Goal: Task Accomplishment & Management: Manage account settings

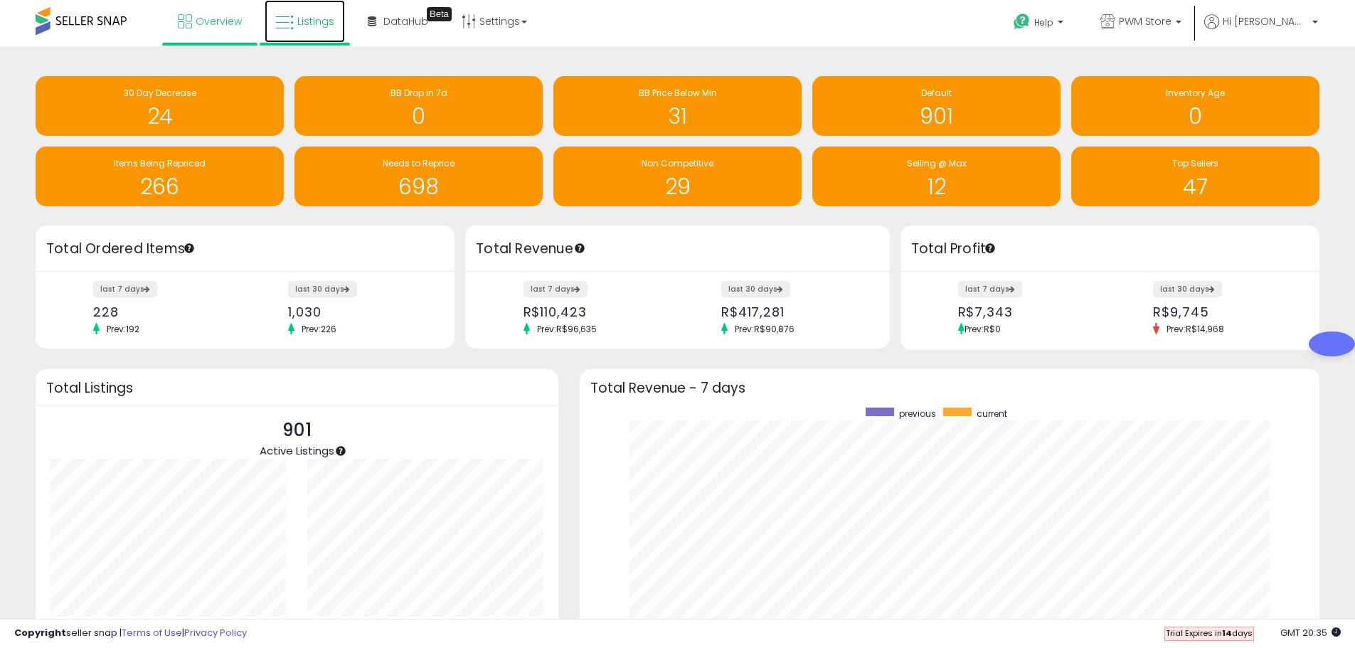
click at [312, 26] on span "Listings" at bounding box center [315, 21] width 37 height 14
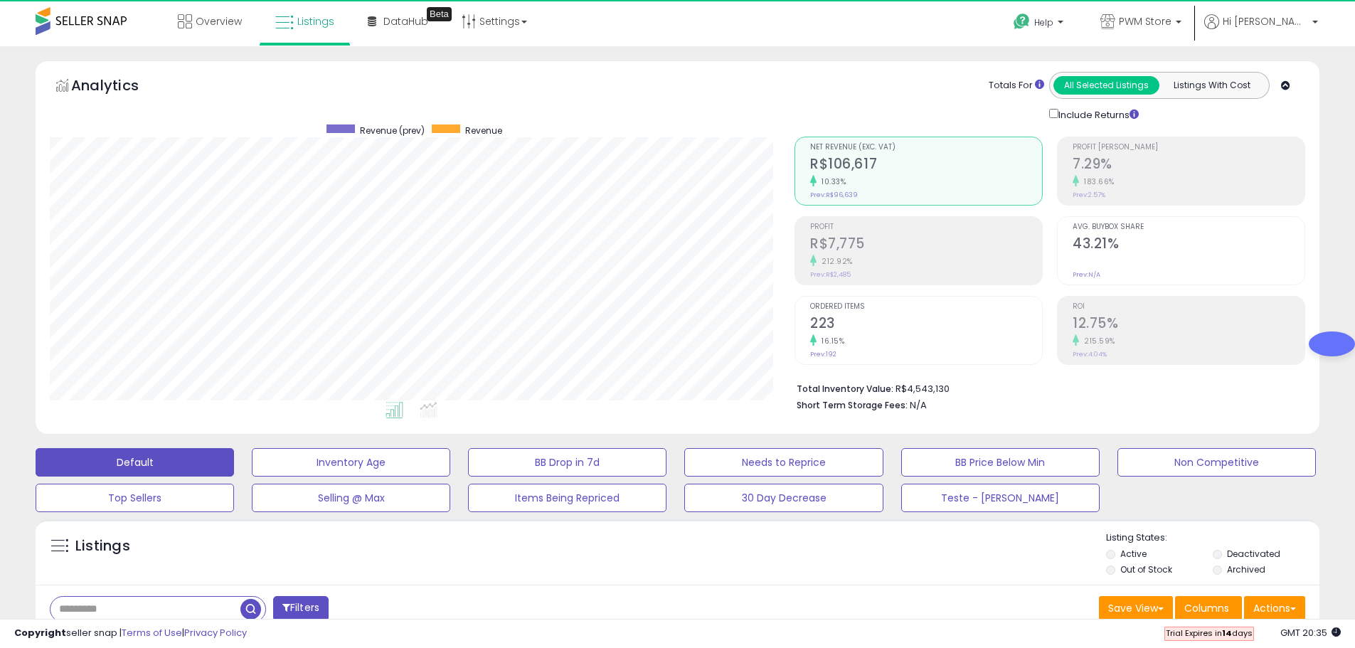
scroll to position [292, 745]
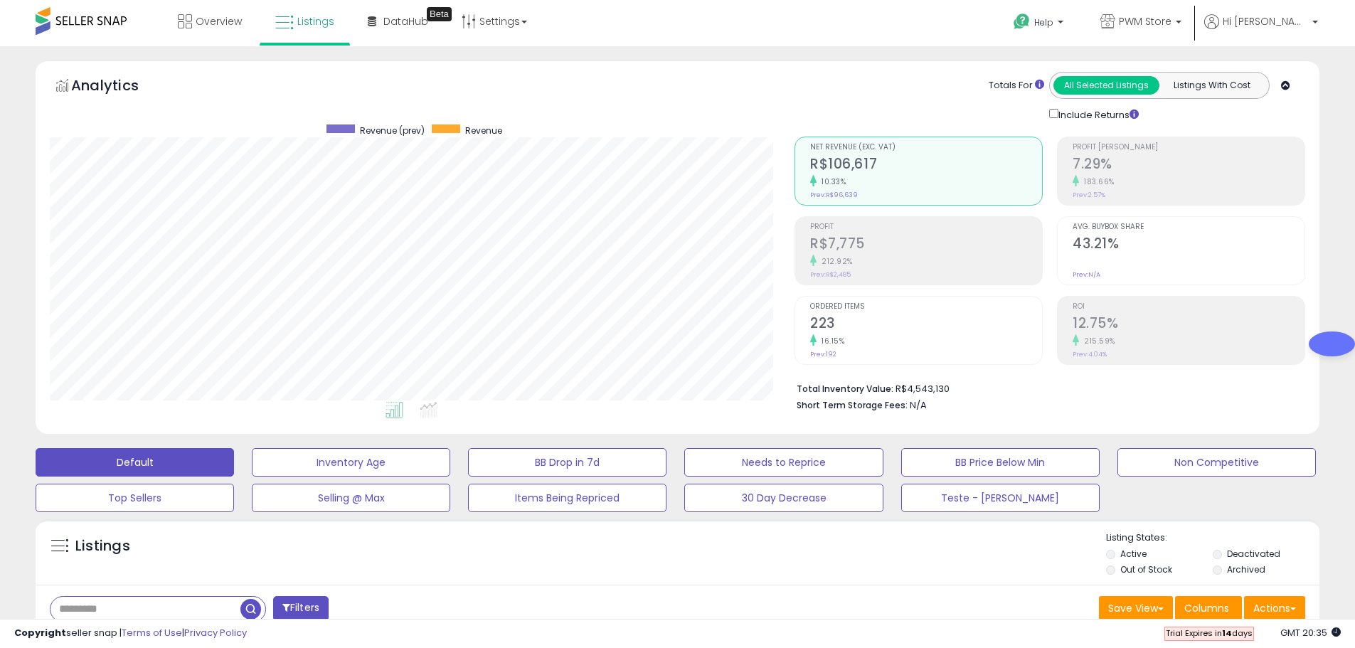
click at [93, 609] on input "text" at bounding box center [145, 609] width 190 height 25
type input "**********"
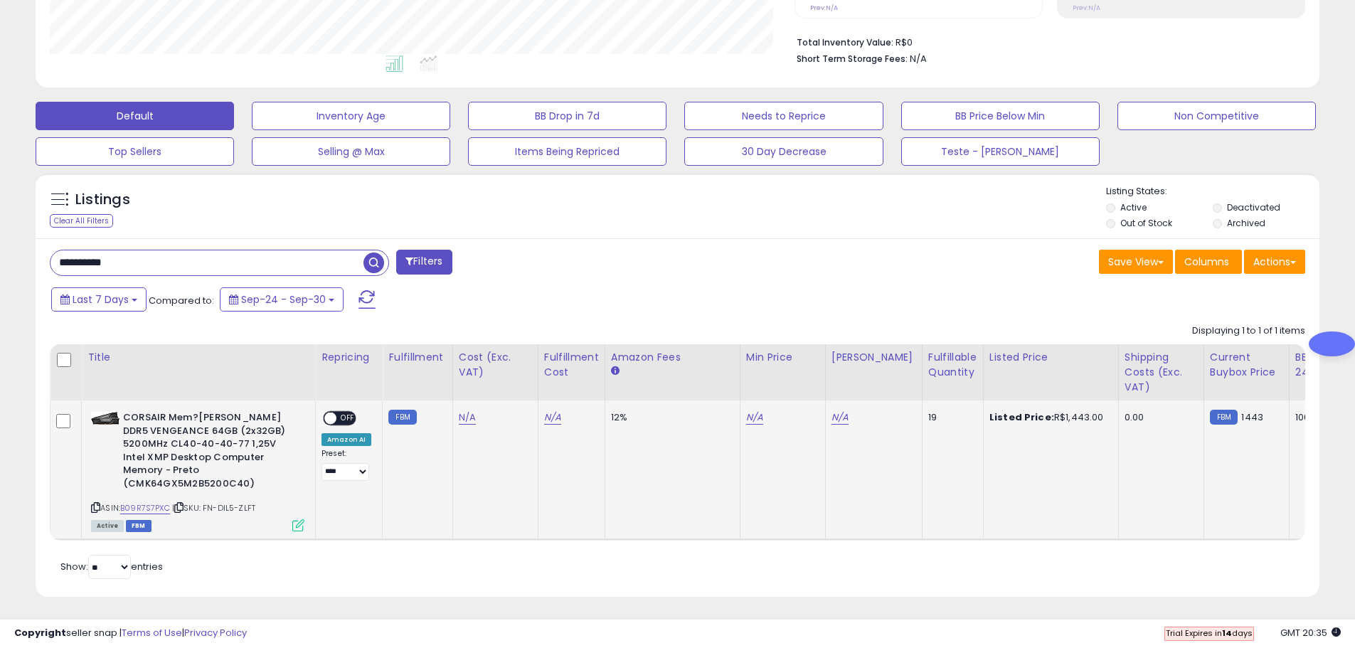
click at [183, 504] on icon at bounding box center [178, 508] width 9 height 8
click at [463, 417] on link "N/A" at bounding box center [467, 417] width 17 height 14
click at [425, 380] on input "number" at bounding box center [424, 383] width 127 height 24
type input "***"
click at [509, 383] on icon "submit" at bounding box center [504, 380] width 9 height 9
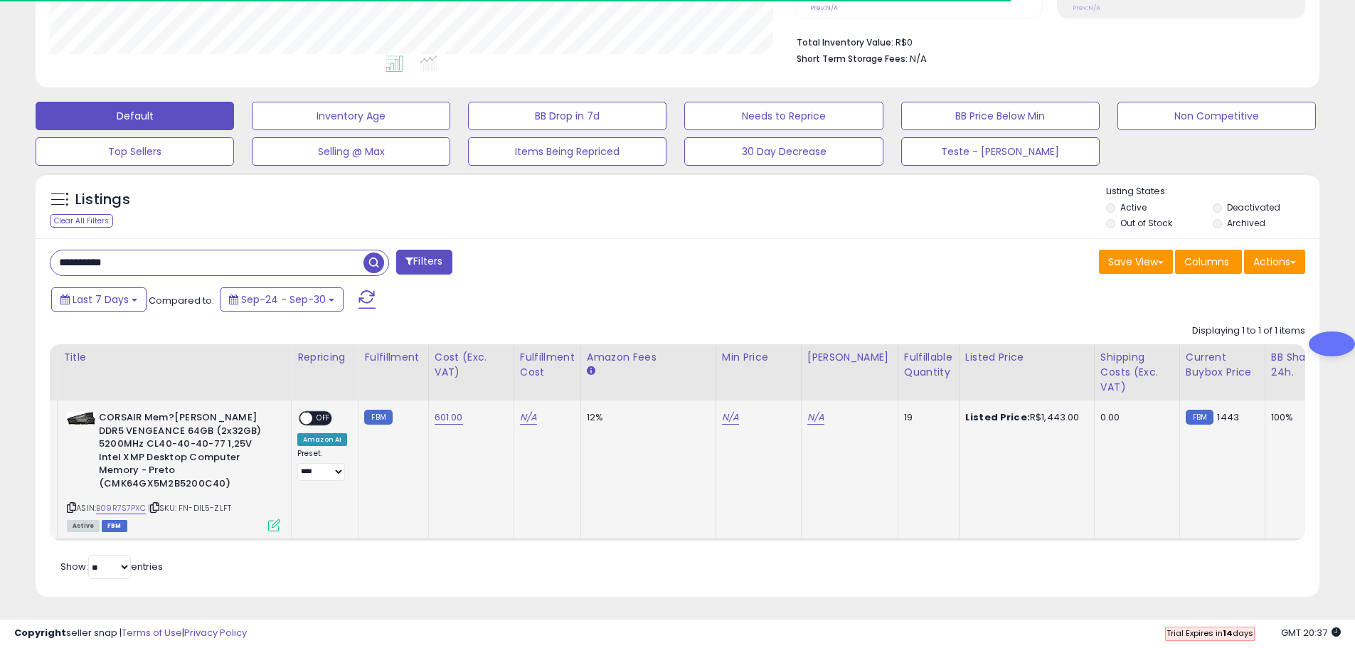
scroll to position [0, 25]
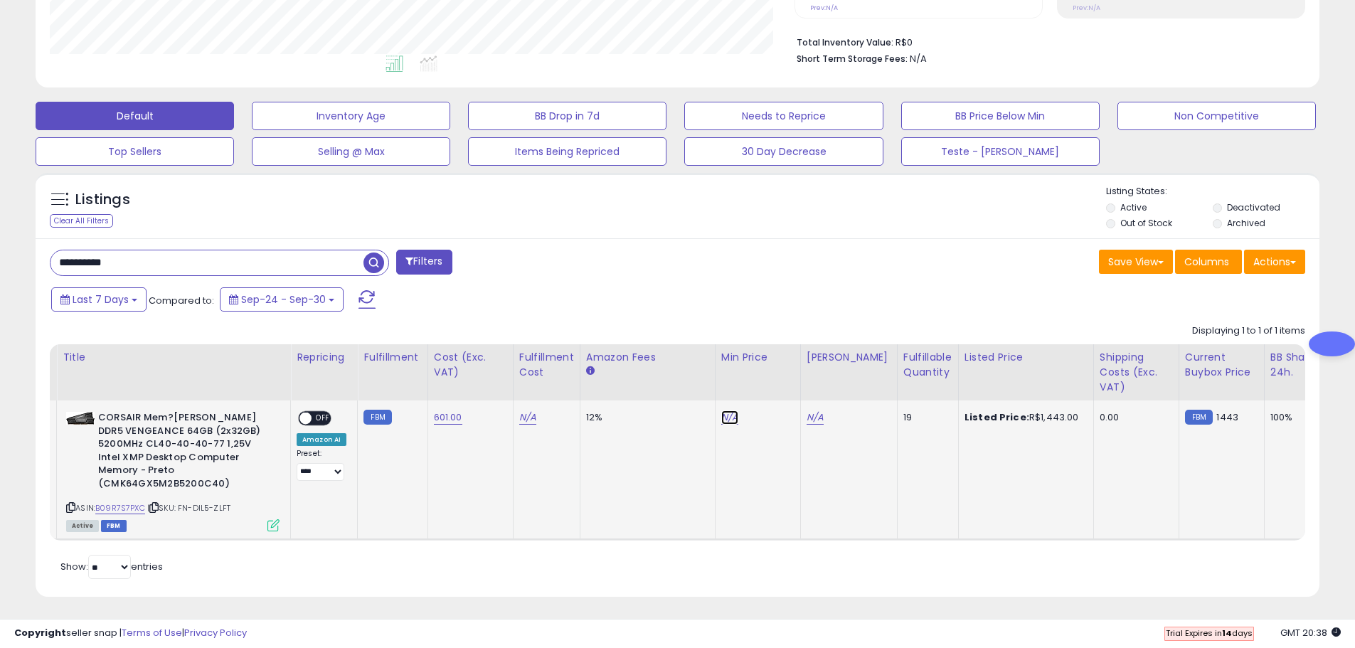
click at [721, 416] on link "N/A" at bounding box center [729, 417] width 17 height 14
click at [698, 386] on input "number" at bounding box center [685, 383] width 127 height 24
type input "*"
type input "***"
click at [770, 384] on icon "submit" at bounding box center [765, 380] width 9 height 9
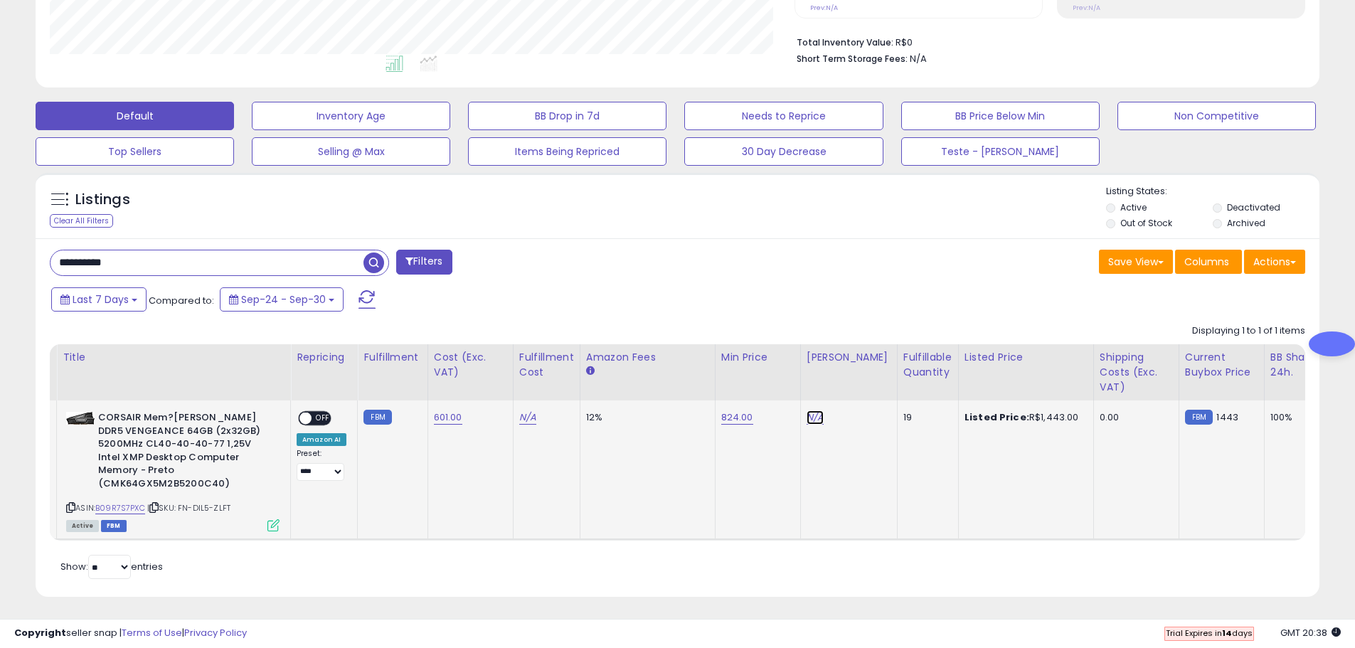
click at [806, 415] on link "N/A" at bounding box center [814, 417] width 17 height 14
click at [785, 383] on input "number" at bounding box center [770, 383] width 127 height 24
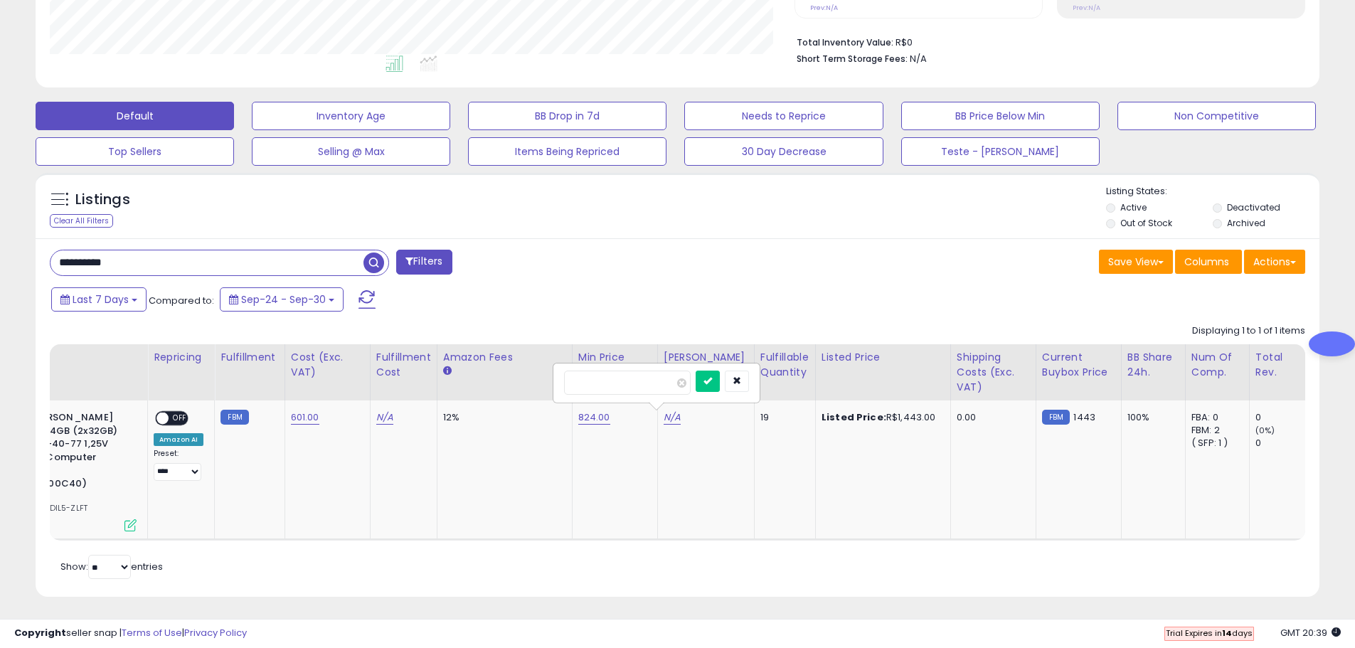
scroll to position [0, 233]
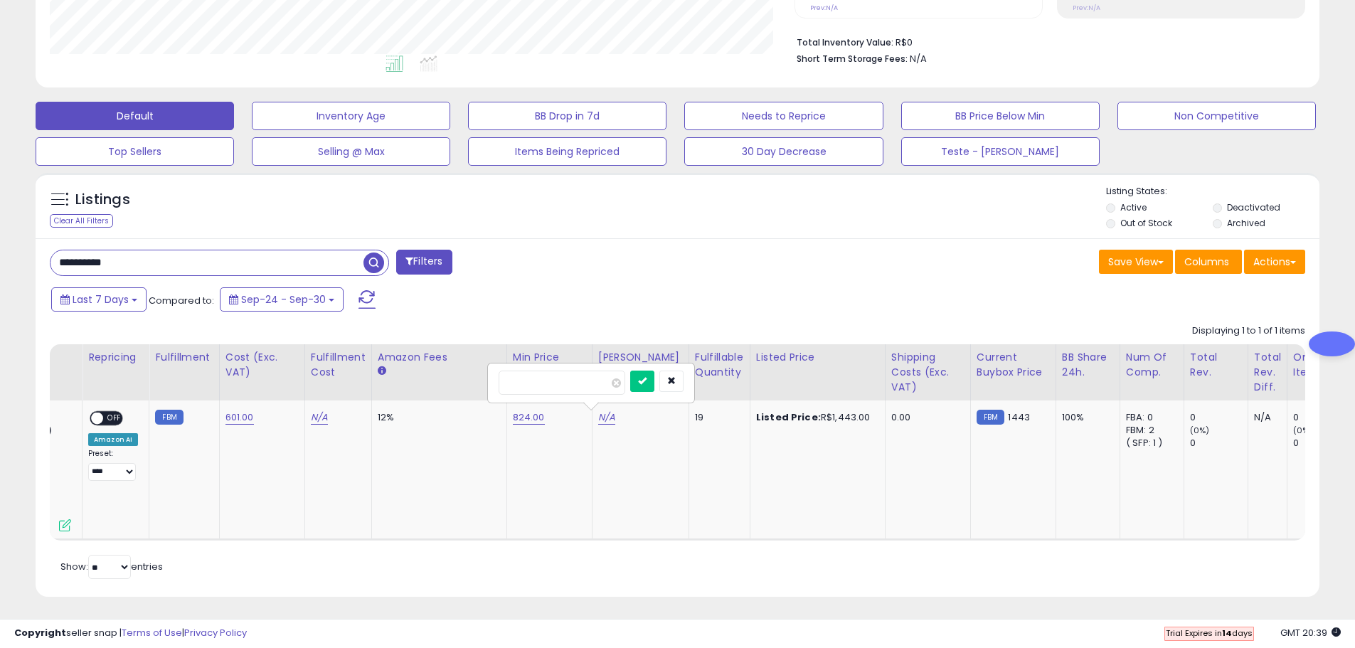
type input "****"
drag, startPoint x: 861, startPoint y: 539, endPoint x: 895, endPoint y: 538, distance: 34.1
click at [897, 539] on div "Retrieving listings data.. Displaying 1 to 1 of 1 items Title Repricing" at bounding box center [677, 450] width 1255 height 266
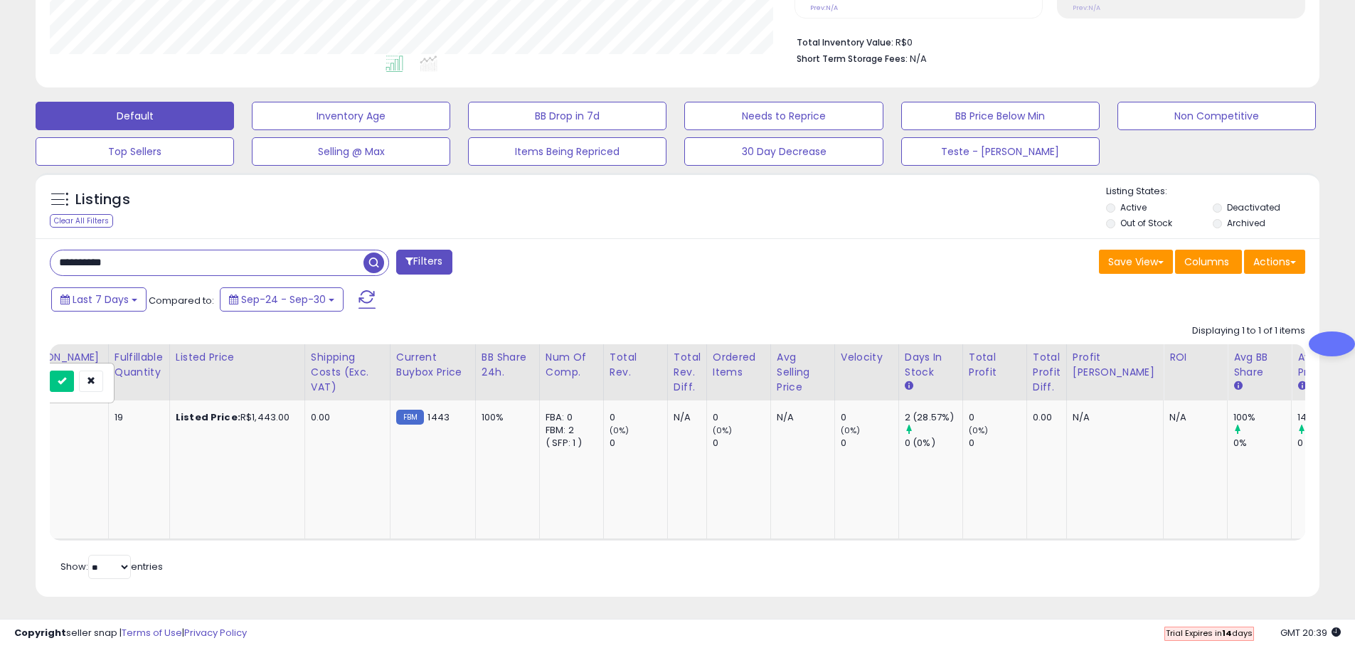
scroll to position [0, 612]
drag, startPoint x: 1170, startPoint y: 538, endPoint x: 730, endPoint y: 536, distance: 440.2
click at [730, 536] on div "Retrieving listings data.. Displaying 1 to 1 of 1 items Title Repricing" at bounding box center [677, 450] width 1255 height 266
drag, startPoint x: 735, startPoint y: 523, endPoint x: 707, endPoint y: 524, distance: 27.7
click at [707, 524] on td "0 (0%) 0" at bounding box center [738, 469] width 64 height 139
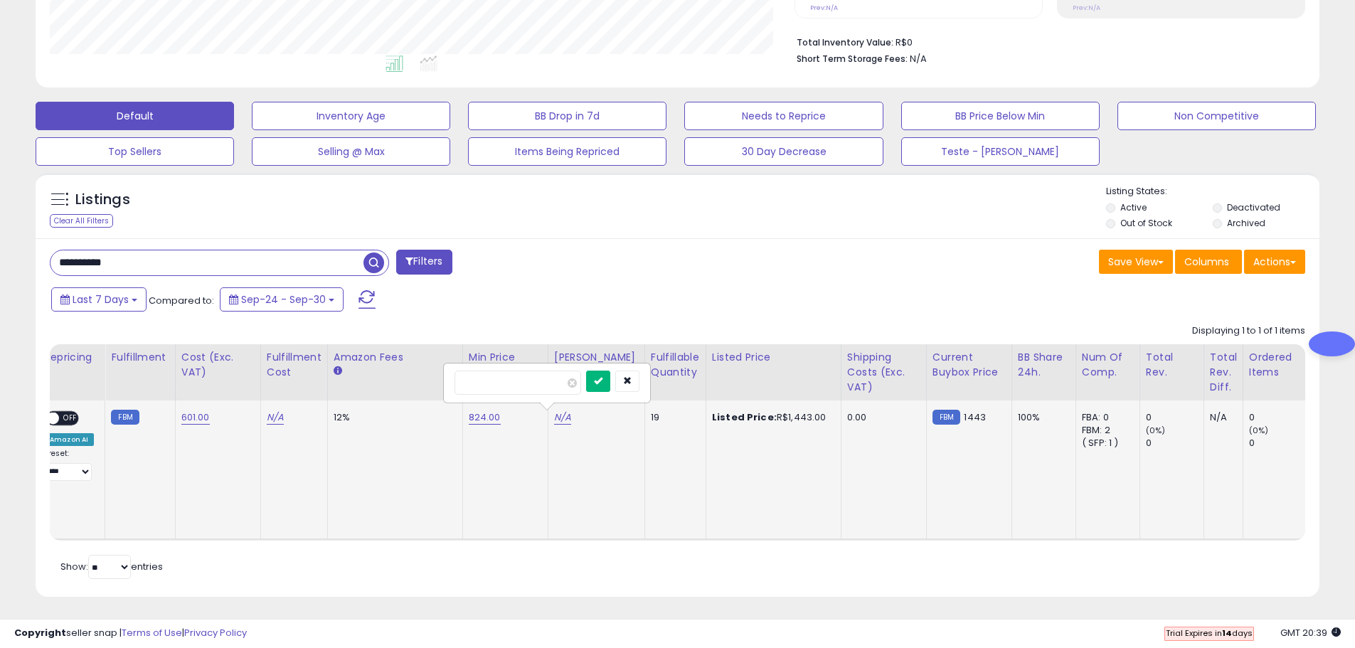
click at [602, 383] on icon "submit" at bounding box center [598, 380] width 9 height 9
click at [477, 417] on link "824.00" at bounding box center [485, 417] width 32 height 14
drag, startPoint x: 427, startPoint y: 379, endPoint x: 276, endPoint y: 376, distance: 151.5
click at [288, 377] on table "Title Repricing" at bounding box center [831, 442] width 2119 height 196
type input "******"
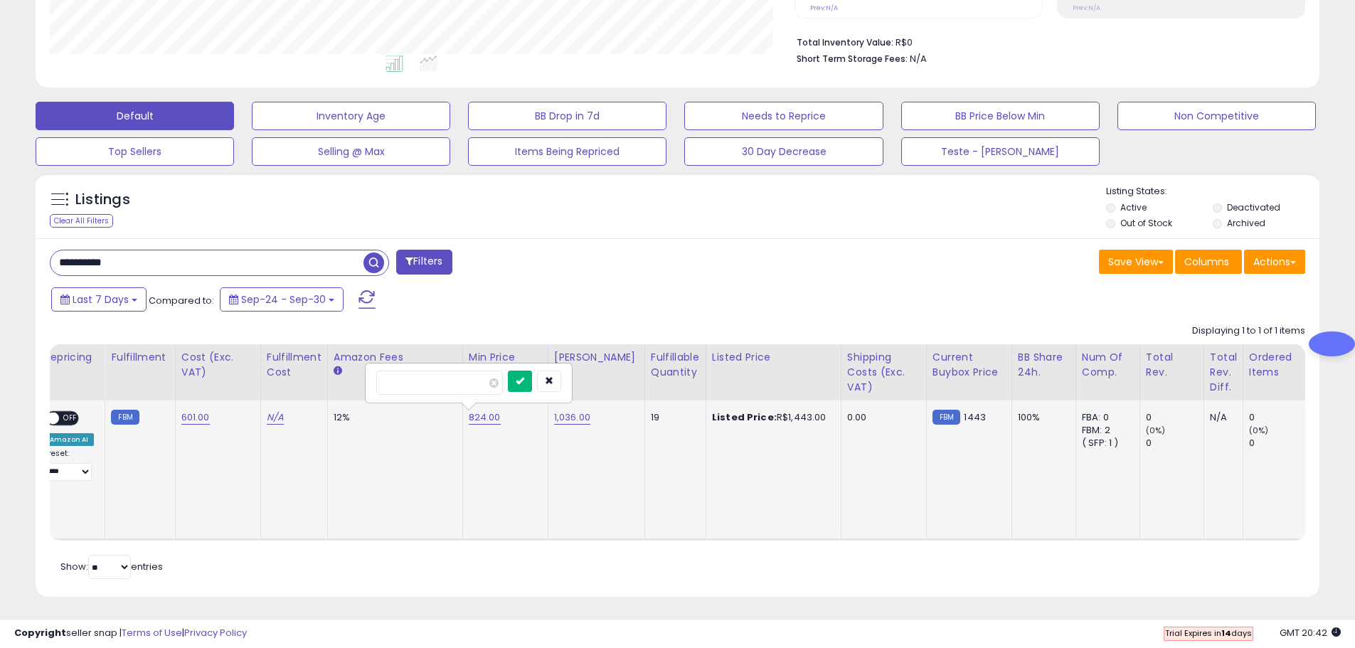
click at [524, 383] on icon "submit" at bounding box center [520, 380] width 9 height 9
click at [567, 416] on link "1,036.00" at bounding box center [572, 417] width 36 height 14
click at [563, 374] on input "number" at bounding box center [527, 383] width 127 height 24
click at [506, 467] on td "824.00" at bounding box center [504, 469] width 85 height 139
click at [474, 417] on link "824.00" at bounding box center [485, 417] width 32 height 14
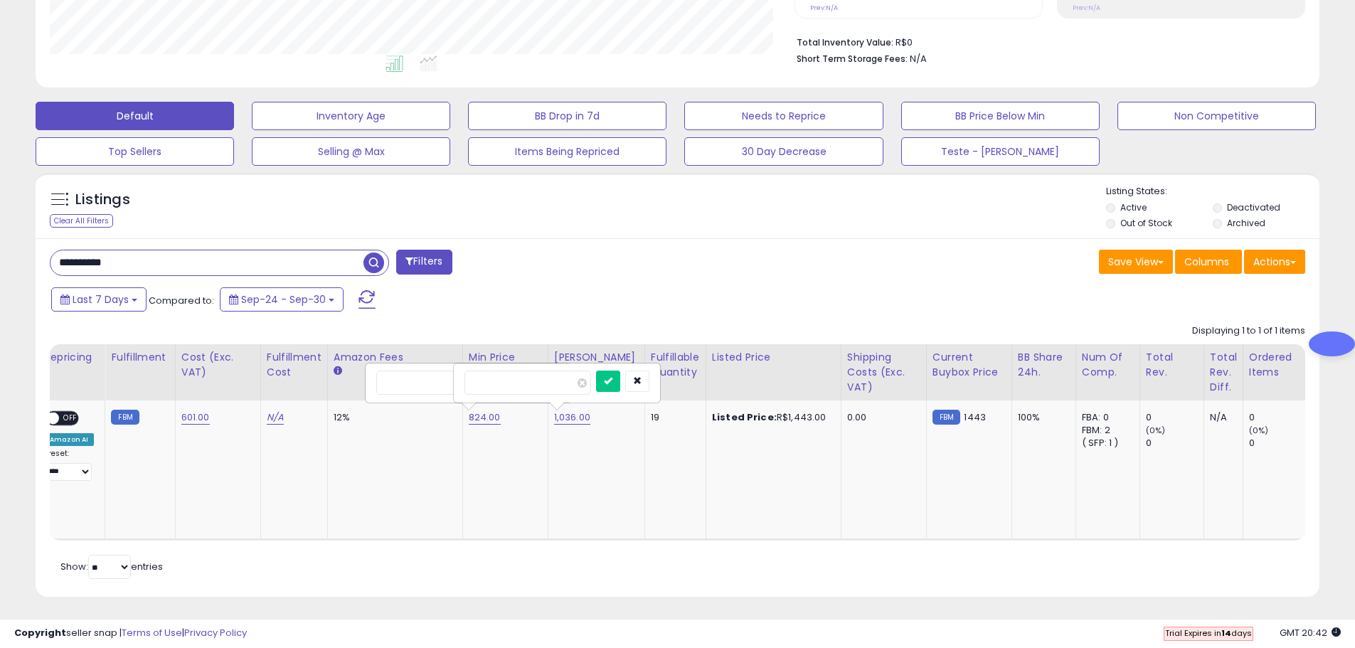
click at [528, 421] on div "824.00 ******" at bounding box center [503, 417] width 68 height 13
click at [649, 375] on button "button" at bounding box center [637, 381] width 24 height 21
click at [553, 380] on icon "button" at bounding box center [549, 380] width 9 height 9
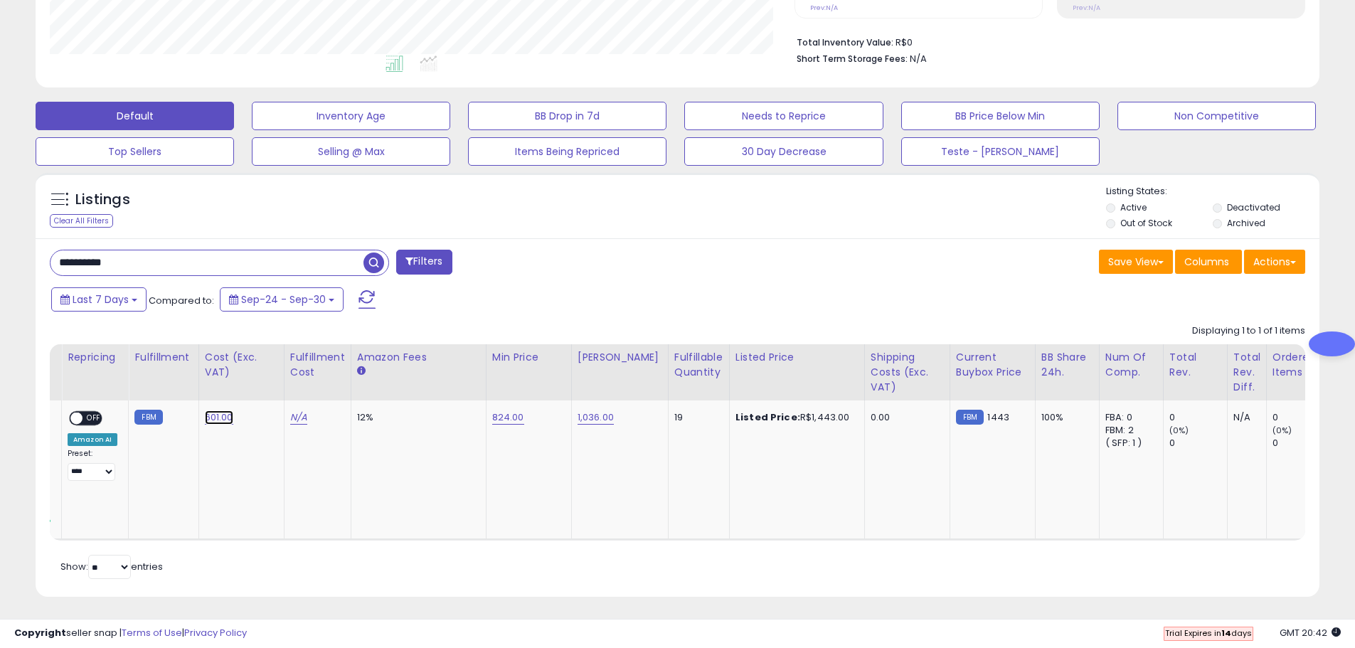
click at [225, 413] on link "601.00" at bounding box center [219, 417] width 28 height 14
drag, startPoint x: 107, startPoint y: 380, endPoint x: 11, endPoint y: 376, distance: 96.1
click at [17, 376] on div "**********" at bounding box center [677, 164] width 1341 height 900
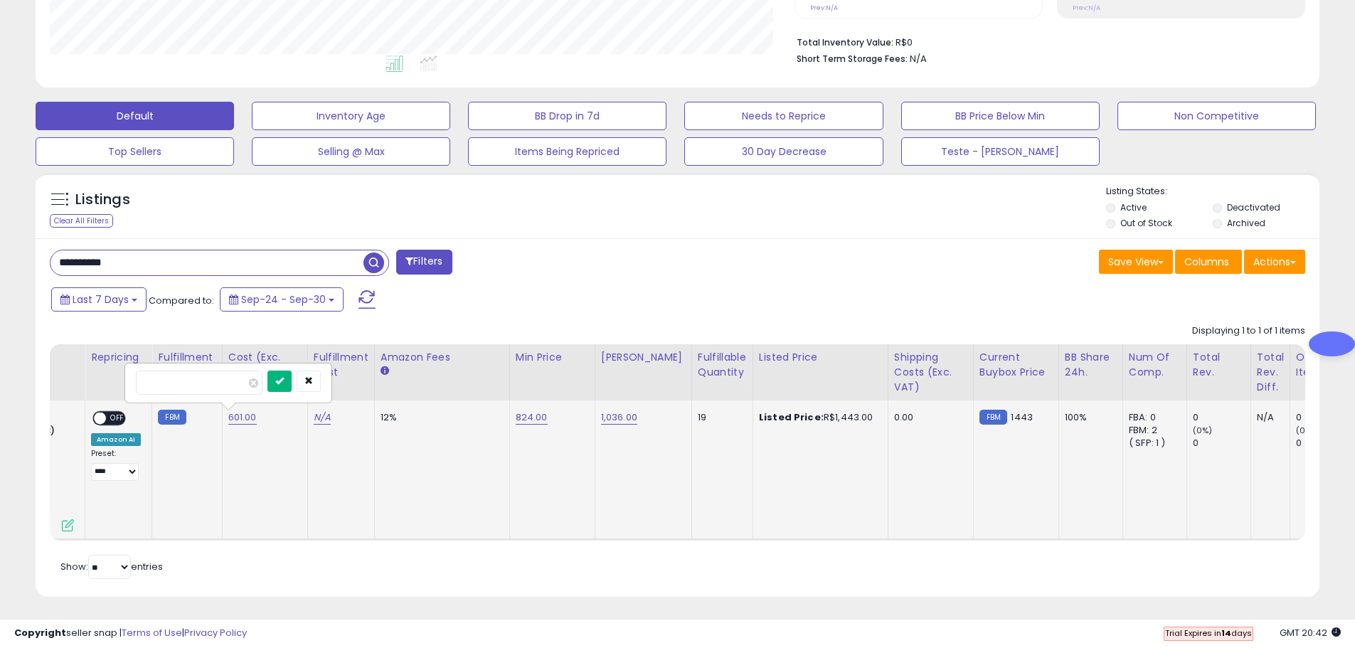
type input "****"
click at [284, 383] on icon "submit" at bounding box center [279, 380] width 9 height 9
click at [523, 417] on link "824.00" at bounding box center [532, 417] width 32 height 14
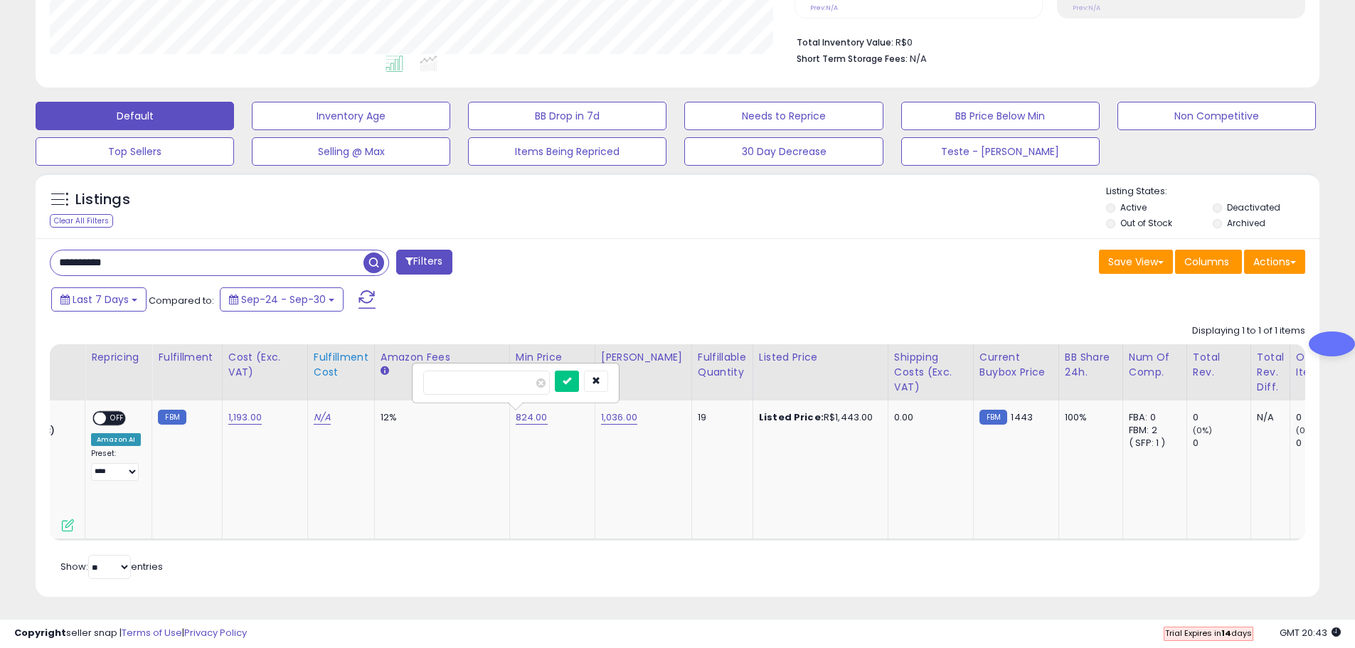
drag, startPoint x: 470, startPoint y: 375, endPoint x: 325, endPoint y: 363, distance: 145.5
click at [325, 363] on table "Title Repricing" at bounding box center [878, 442] width 2119 height 196
type input "****"
click at [579, 386] on button "submit" at bounding box center [567, 381] width 24 height 21
drag, startPoint x: 494, startPoint y: 421, endPoint x: 507, endPoint y: 418, distance: 13.8
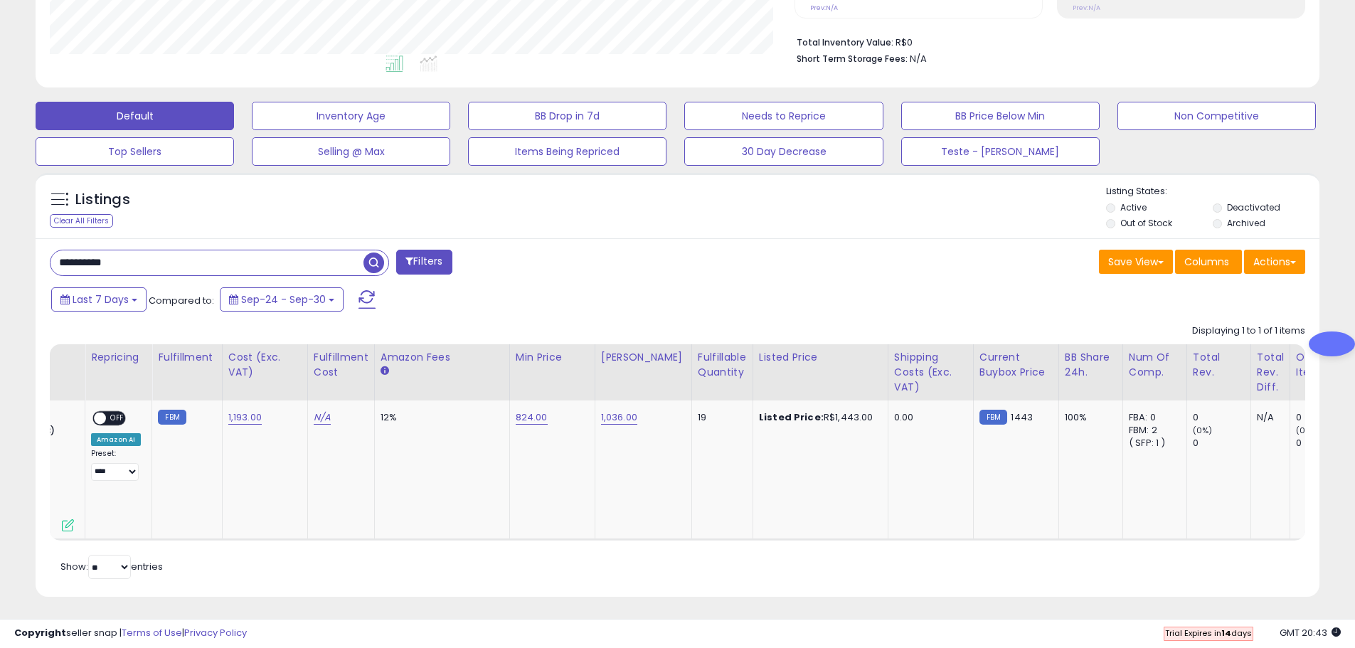
click at [496, 420] on td "12%" at bounding box center [441, 469] width 135 height 139
click at [516, 418] on link "824.00" at bounding box center [532, 417] width 32 height 14
drag, startPoint x: 501, startPoint y: 377, endPoint x: 319, endPoint y: 366, distance: 183.1
click at [320, 366] on table "Title Repricing" at bounding box center [878, 442] width 2119 height 196
type input "****"
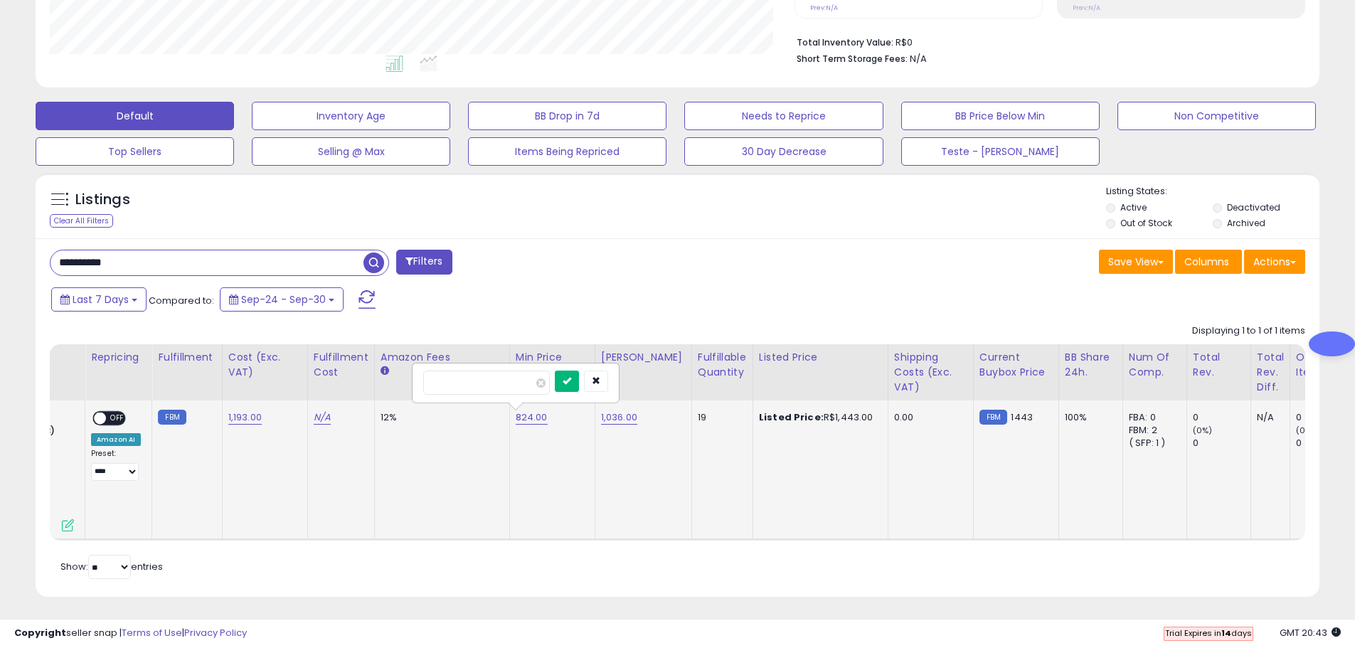
click at [579, 381] on button "submit" at bounding box center [567, 381] width 24 height 21
click at [616, 417] on link "1,036.00" at bounding box center [619, 417] width 36 height 14
click at [600, 376] on input "number" at bounding box center [574, 383] width 127 height 24
click at [602, 384] on input "number" at bounding box center [574, 383] width 127 height 24
type input "****"
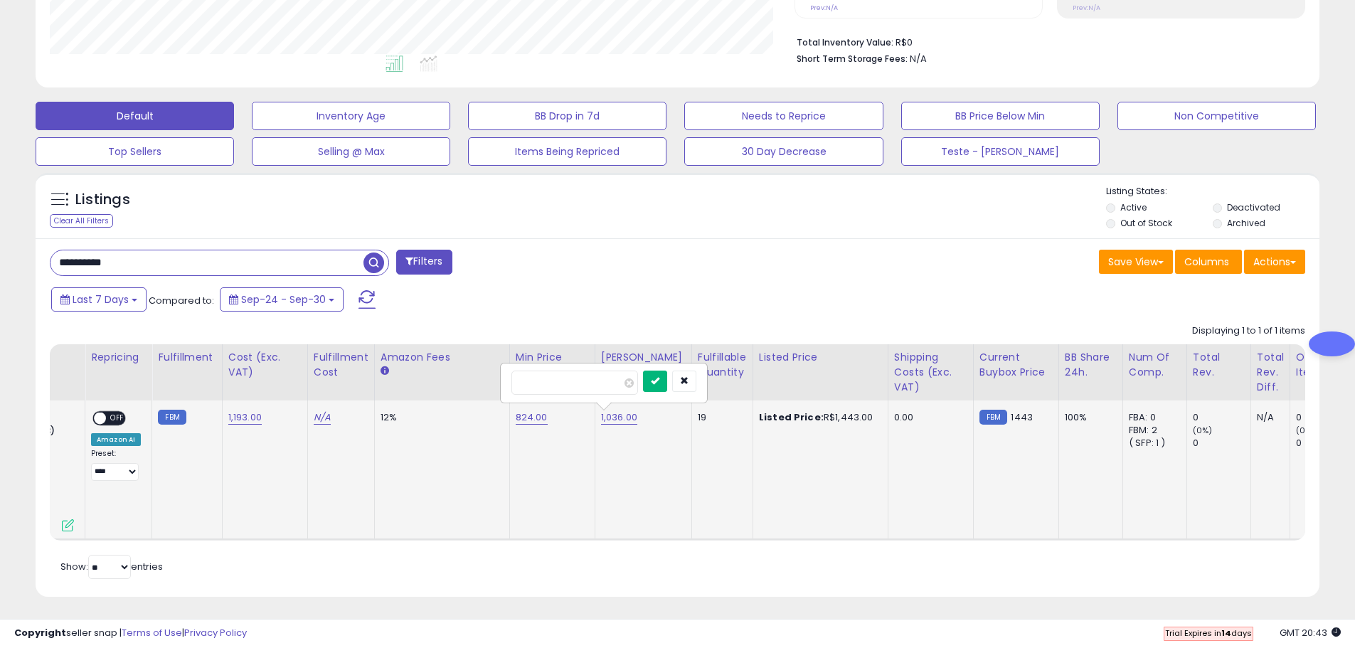
click at [667, 380] on button "submit" at bounding box center [655, 381] width 24 height 21
click at [524, 422] on link "824.00" at bounding box center [532, 417] width 32 height 14
drag, startPoint x: 469, startPoint y: 378, endPoint x: 411, endPoint y: 372, distance: 58.7
click at [366, 370] on table "Title Repricing" at bounding box center [878, 442] width 2119 height 196
type input "****"
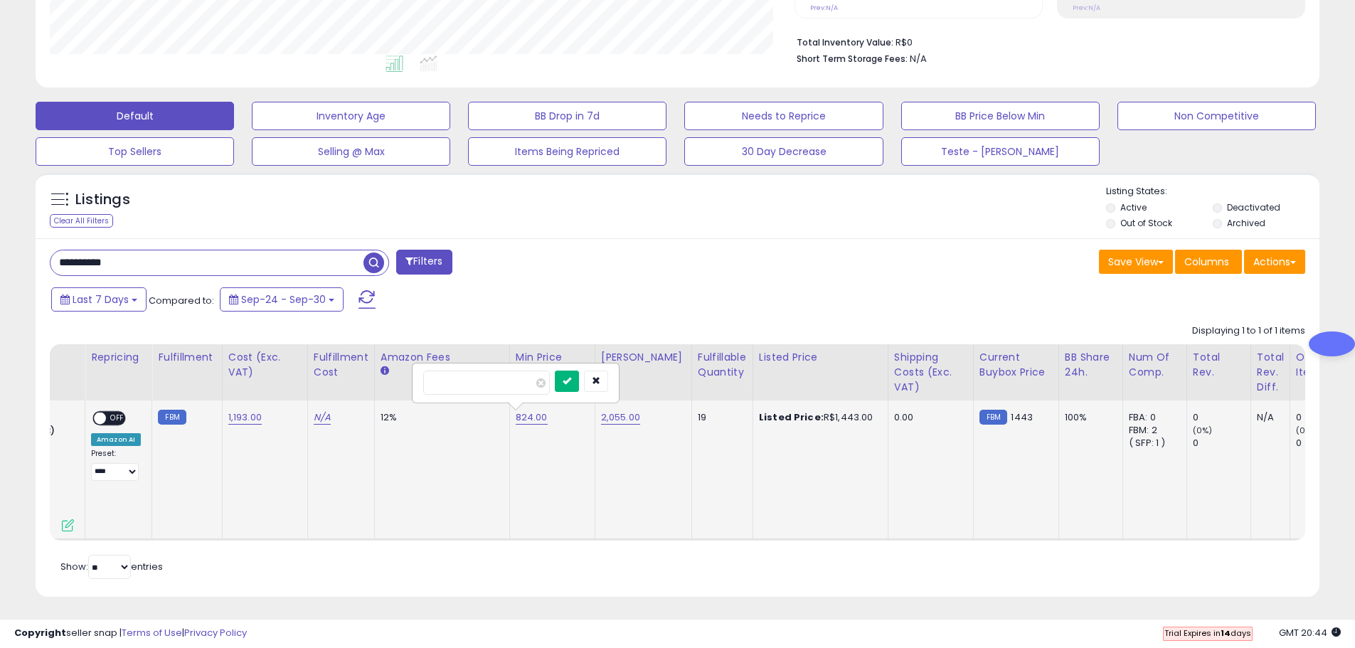
click at [571, 383] on icon "submit" at bounding box center [567, 380] width 9 height 9
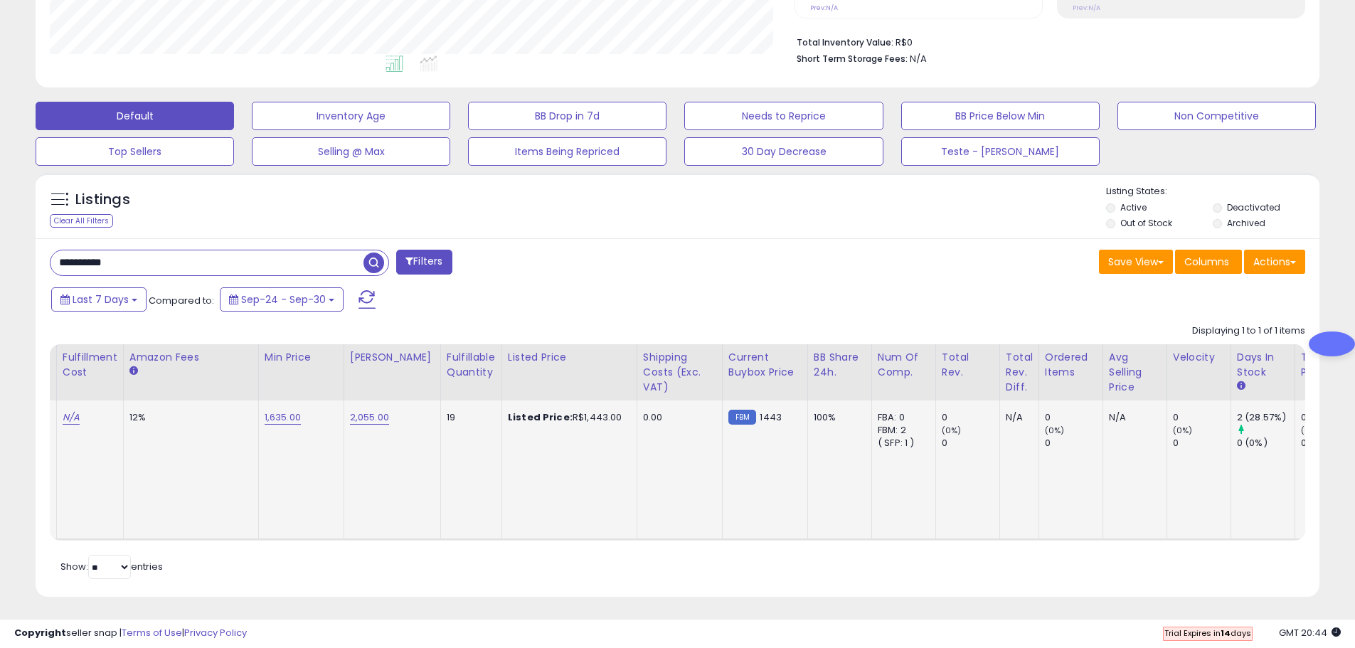
scroll to position [0, 0]
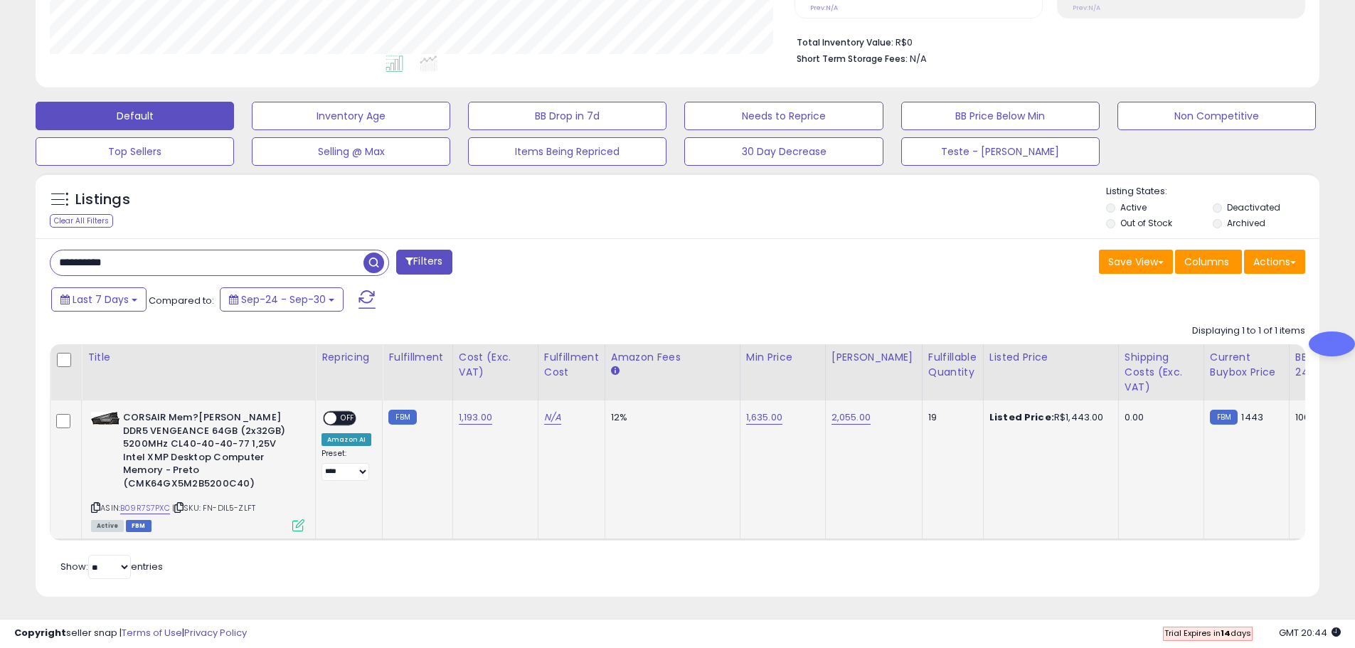
click at [348, 415] on span "OFF" at bounding box center [347, 418] width 23 height 12
